Goal: Task Accomplishment & Management: Manage account settings

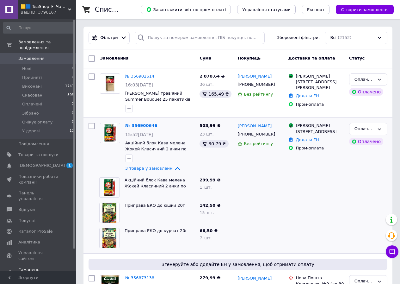
click at [47, 266] on span "Гаманець компанії" at bounding box center [38, 271] width 40 height 11
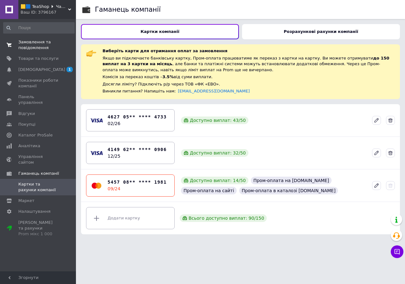
click at [32, 49] on span "Замовлення та повідомлення" at bounding box center [38, 44] width 40 height 11
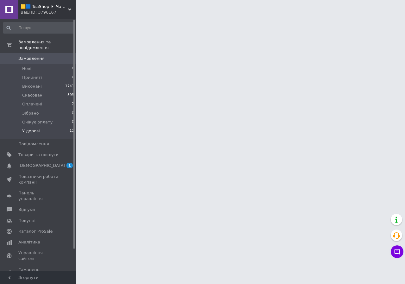
click at [59, 126] on li "У дорозі 11" at bounding box center [39, 132] width 78 height 12
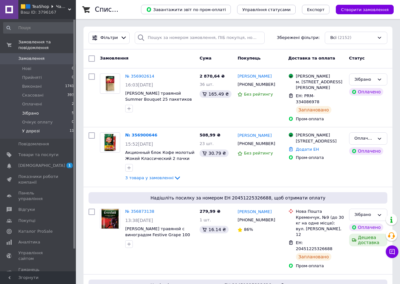
click at [31, 109] on li "Зібрано 5" at bounding box center [39, 113] width 78 height 9
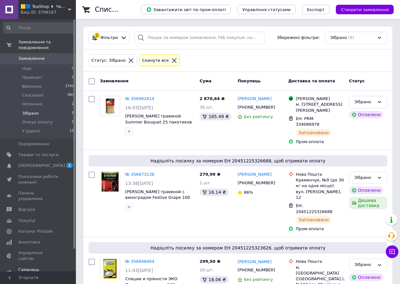
click at [44, 266] on span "Гаманець компанії" at bounding box center [38, 271] width 40 height 11
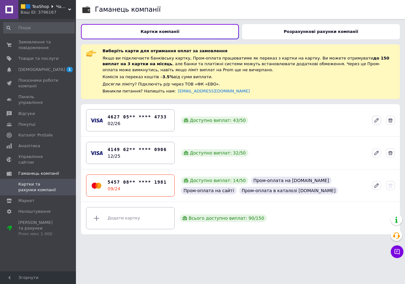
click at [376, 120] on icon at bounding box center [376, 120] width 4 height 4
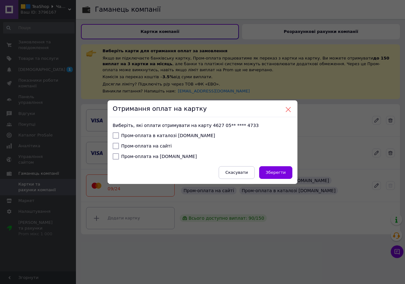
click at [285, 108] on button at bounding box center [288, 110] width 6 height 6
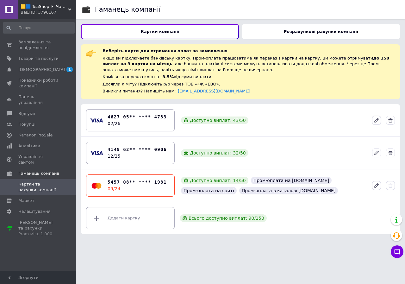
click at [373, 119] on button at bounding box center [376, 120] width 9 height 9
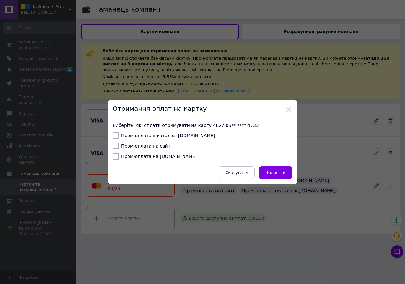
click at [138, 134] on label "Пром-оплата в каталозі [DOMAIN_NAME]" at bounding box center [164, 135] width 102 height 6
click at [119, 134] on input "Пром-оплата в каталозі [DOMAIN_NAME]" at bounding box center [116, 135] width 6 height 6
checkbox input "true"
click at [139, 145] on label "Пром-оплата на сайті" at bounding box center [142, 146] width 59 height 6
click at [119, 145] on input "Пром-оплата на сайті" at bounding box center [116, 146] width 6 height 6
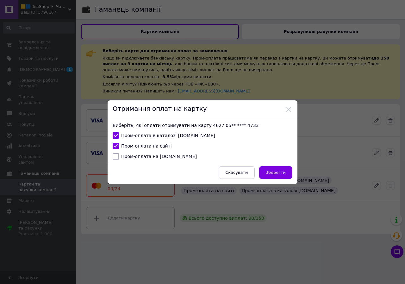
checkbox input "true"
click at [143, 156] on label "Пром-оплата на [DOMAIN_NAME]" at bounding box center [155, 156] width 84 height 6
click at [119, 156] on input "Пром-оплата на [DOMAIN_NAME]" at bounding box center [116, 156] width 6 height 6
checkbox input "true"
click at [287, 174] on button "Зберегти" at bounding box center [275, 172] width 33 height 13
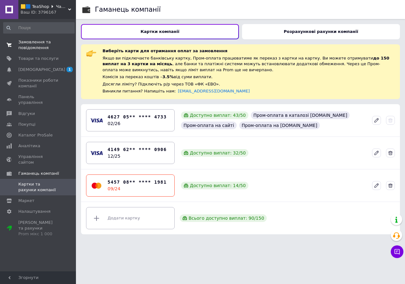
click at [26, 44] on span "Замовлення та повідомлення" at bounding box center [38, 44] width 40 height 11
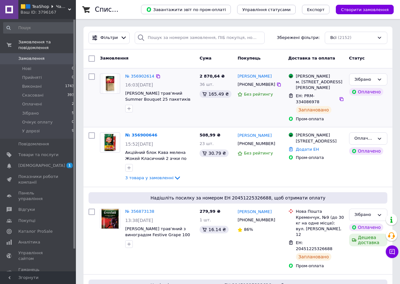
click at [180, 90] on div "№ 356902614 16:03[DATE] [PERSON_NAME] трав'яний Summer Bouquet 25 пакетиків" at bounding box center [160, 93] width 74 height 44
copy span "Summer"
click at [46, 152] on span "Товари та послуги" at bounding box center [38, 155] width 40 height 6
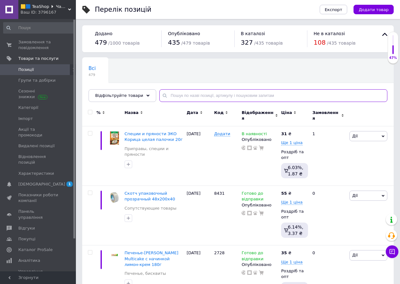
click at [212, 93] on input "text" at bounding box center [273, 95] width 228 height 13
paste input "Summer"
type input "Summer"
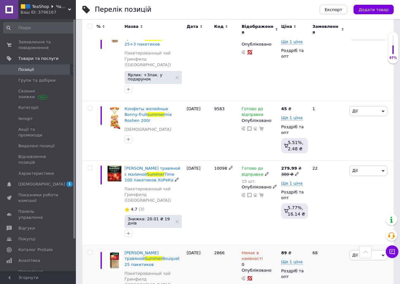
scroll to position [324, 0]
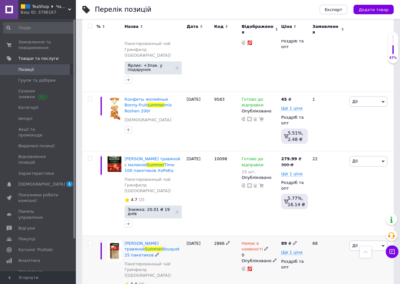
click at [260, 241] on span "Немає в наявності" at bounding box center [252, 247] width 21 height 12
click at [295, 249] on li "В наявності" at bounding box center [314, 253] width 60 height 9
click at [303, 259] on input "0" at bounding box center [308, 265] width 48 height 13
type input "20"
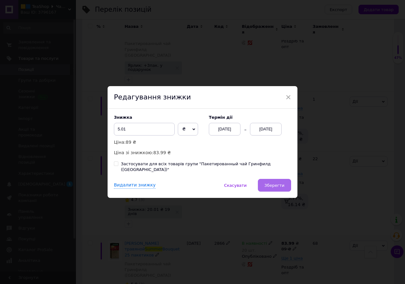
click at [274, 183] on span "Зберегти" at bounding box center [274, 185] width 20 height 5
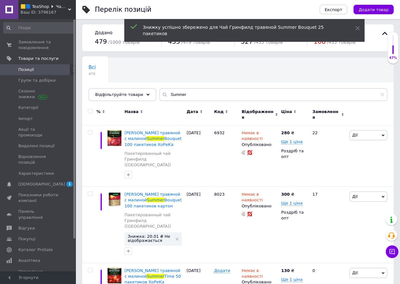
scroll to position [0, 0]
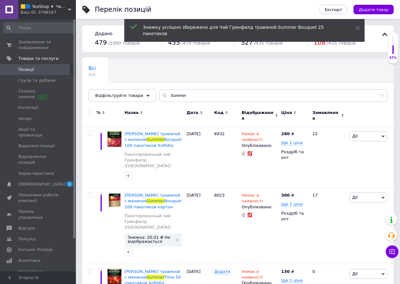
click at [62, 3] on div "🟨🟦 TeaShop 🞂 Чай та до чаю Ваш ID: 3796167" at bounding box center [47, 9] width 58 height 19
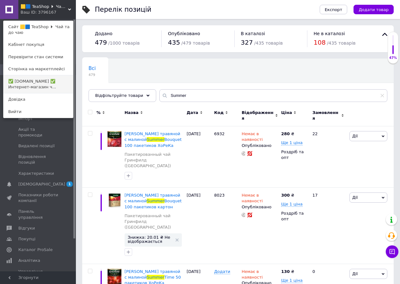
click at [56, 77] on link "✅ [DOMAIN_NAME] ✅ Интернет-магазин ч..." at bounding box center [38, 84] width 70 height 18
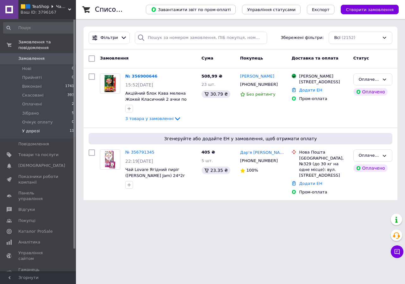
click at [46, 126] on li "У дорозі 11" at bounding box center [39, 132] width 78 height 12
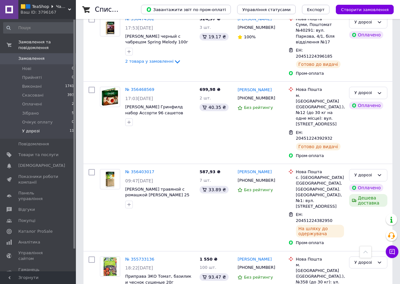
scroll to position [525, 0]
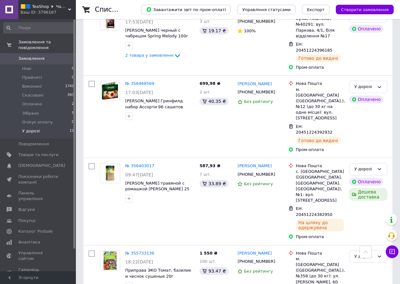
copy div "Отримано"
click at [90, 250] on input "checkbox" at bounding box center [92, 253] width 6 height 6
checkbox input "true"
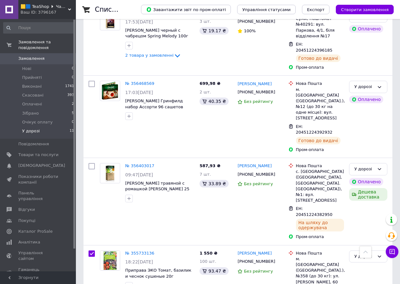
drag, startPoint x: 93, startPoint y: 217, endPoint x: 91, endPoint y: 221, distance: 3.7
checkbox input "true"
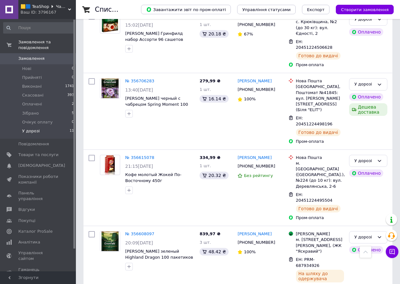
scroll to position [0, 0]
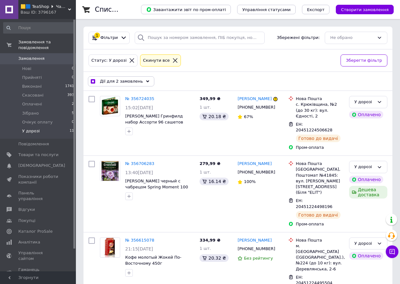
click at [146, 81] on icon at bounding box center [147, 81] width 3 height 3
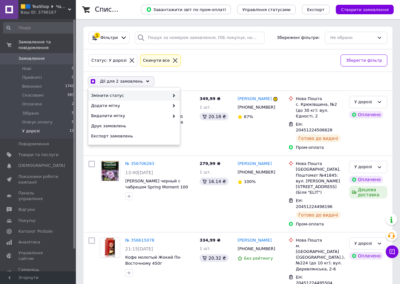
click at [140, 93] on span "Змінити статус" at bounding box center [130, 96] width 78 height 6
click at [164, 91] on div "Змінити статус" at bounding box center [134, 95] width 92 height 10
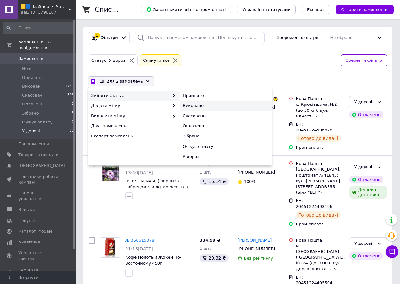
checkbox input "true"
click at [193, 107] on div "Виконано" at bounding box center [226, 106] width 92 height 10
checkbox input "false"
